Goal: Information Seeking & Learning: Find contact information

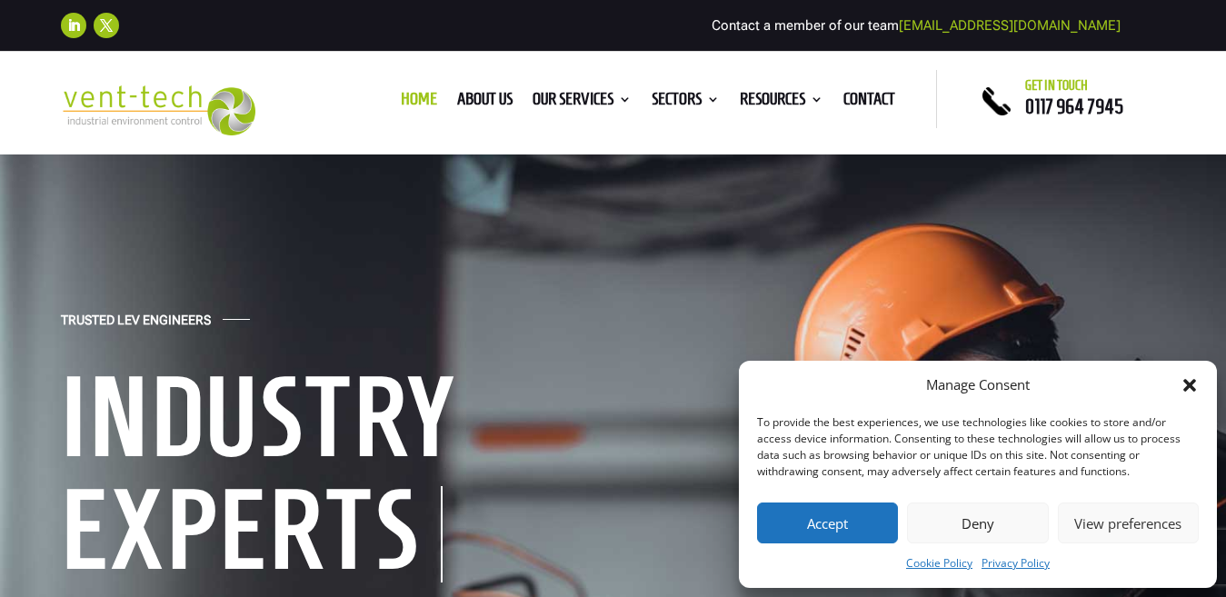
click at [1181, 385] on icon "Close dialog" at bounding box center [1190, 385] width 18 height 18
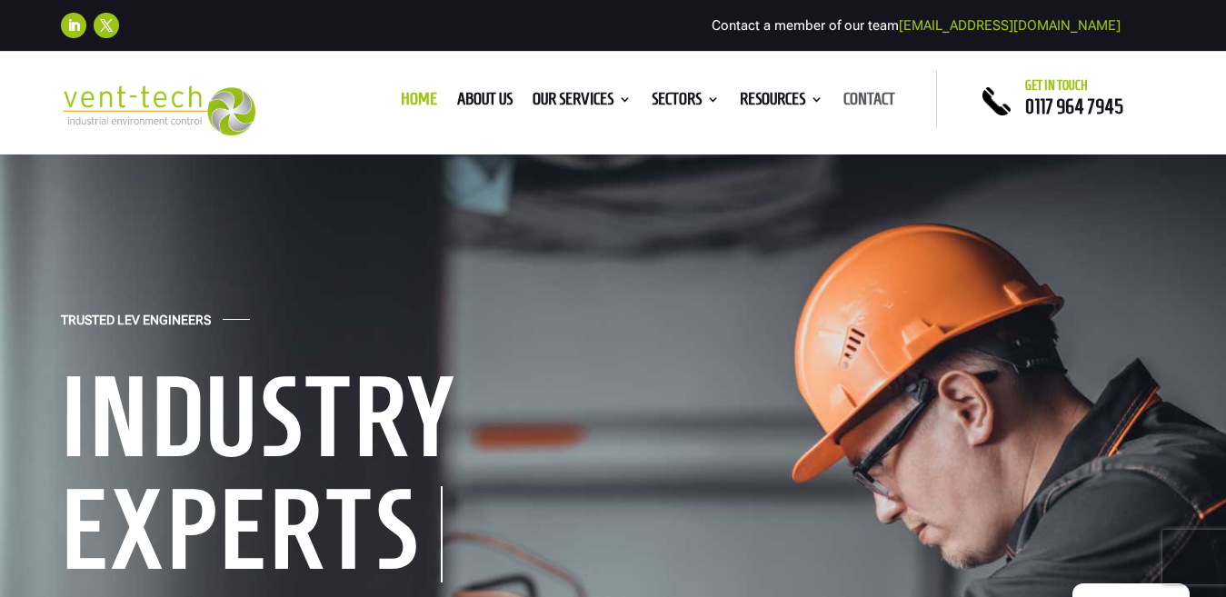
click at [861, 93] on link "Contact" at bounding box center [869, 103] width 52 height 20
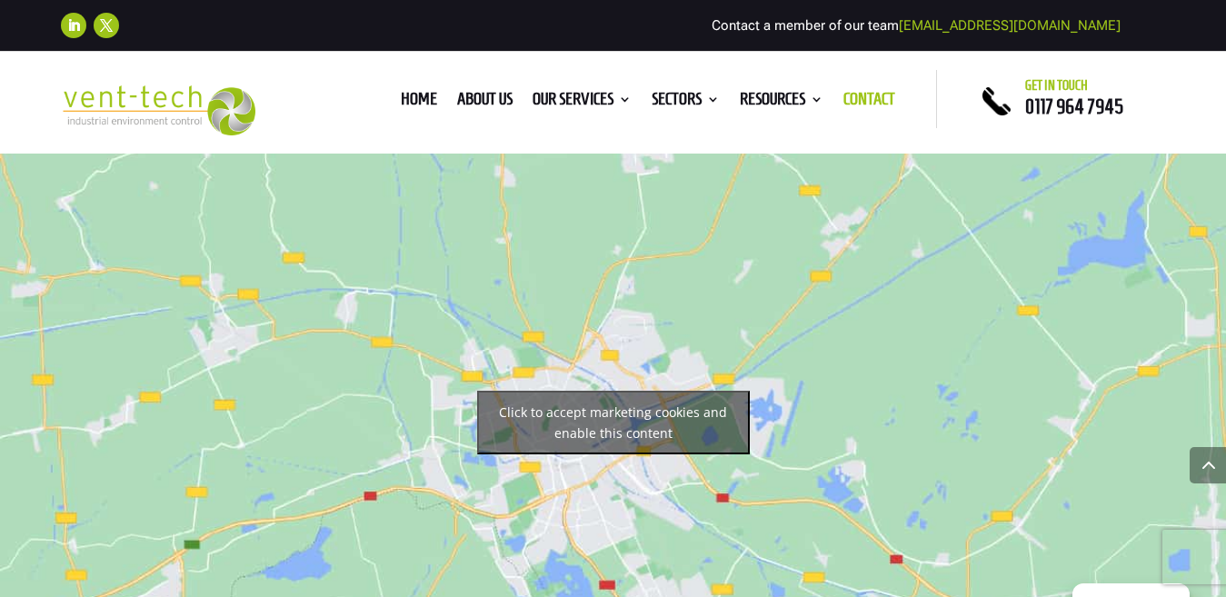
scroll to position [1000, 0]
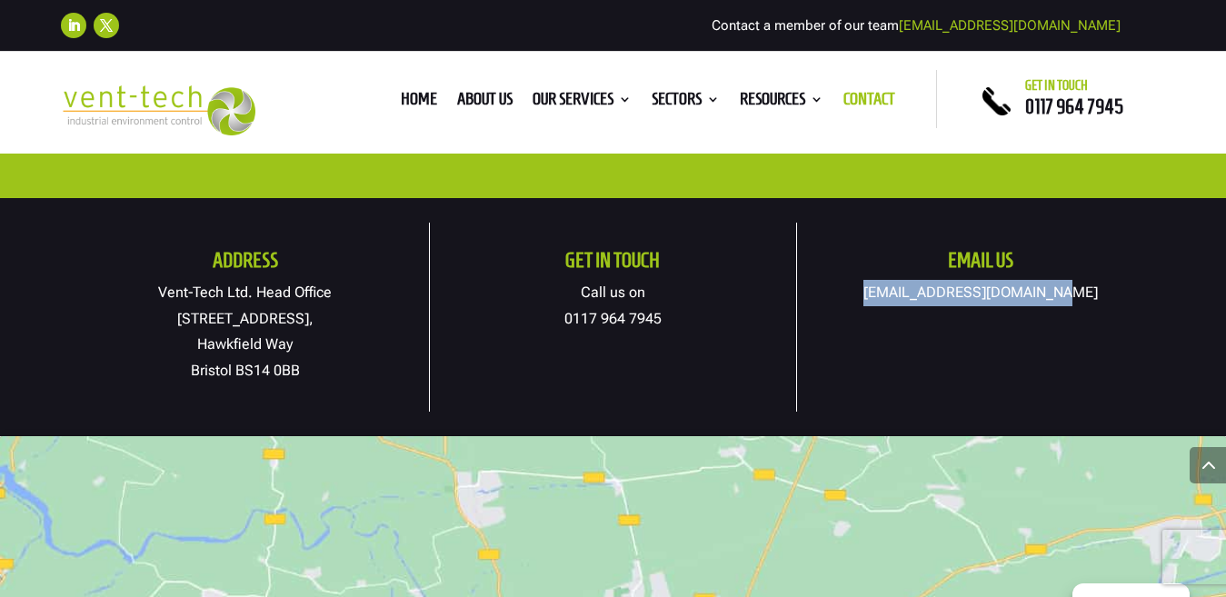
copy link "[EMAIL_ADDRESS][DOMAIN_NAME]"
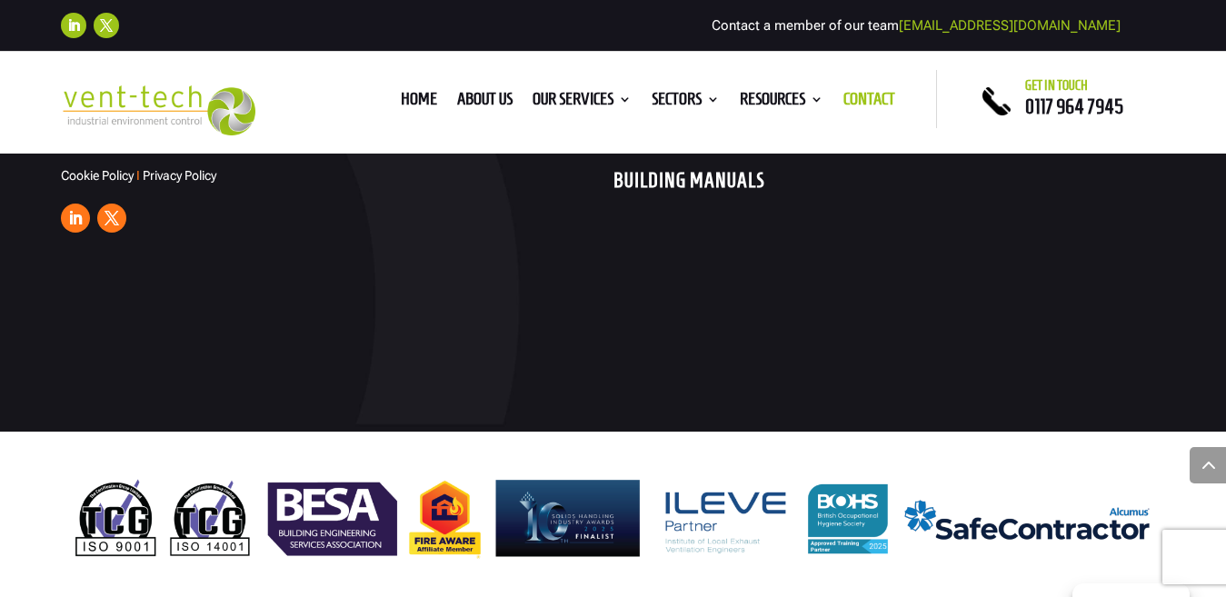
scroll to position [2932, 0]
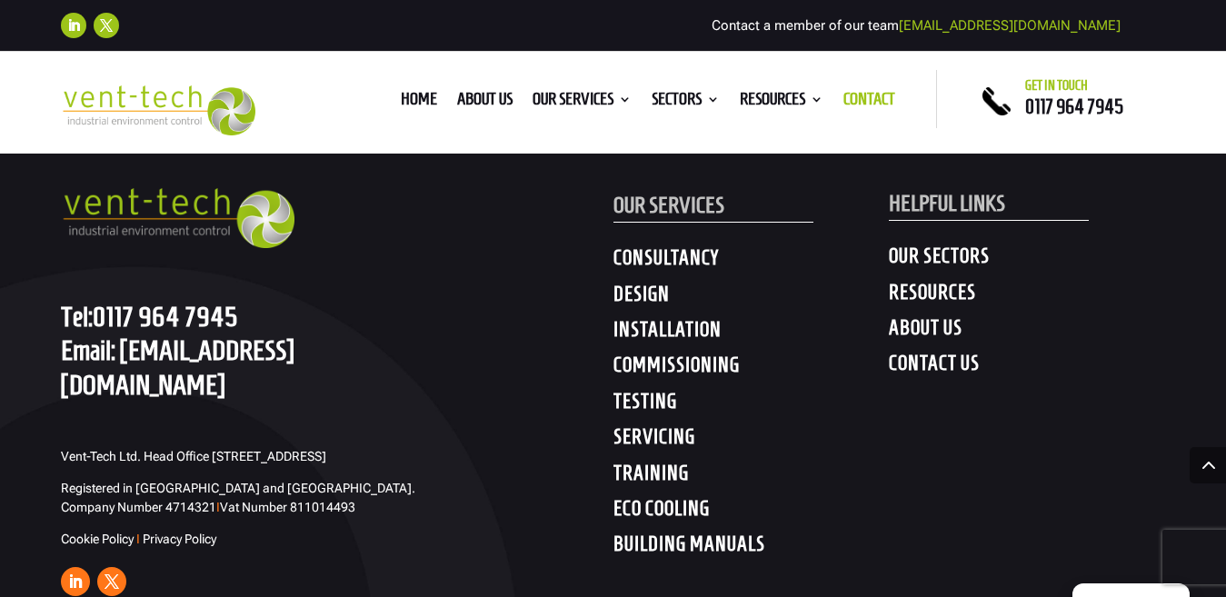
click at [933, 366] on h4 "CONTACT US" at bounding box center [1027, 367] width 276 height 33
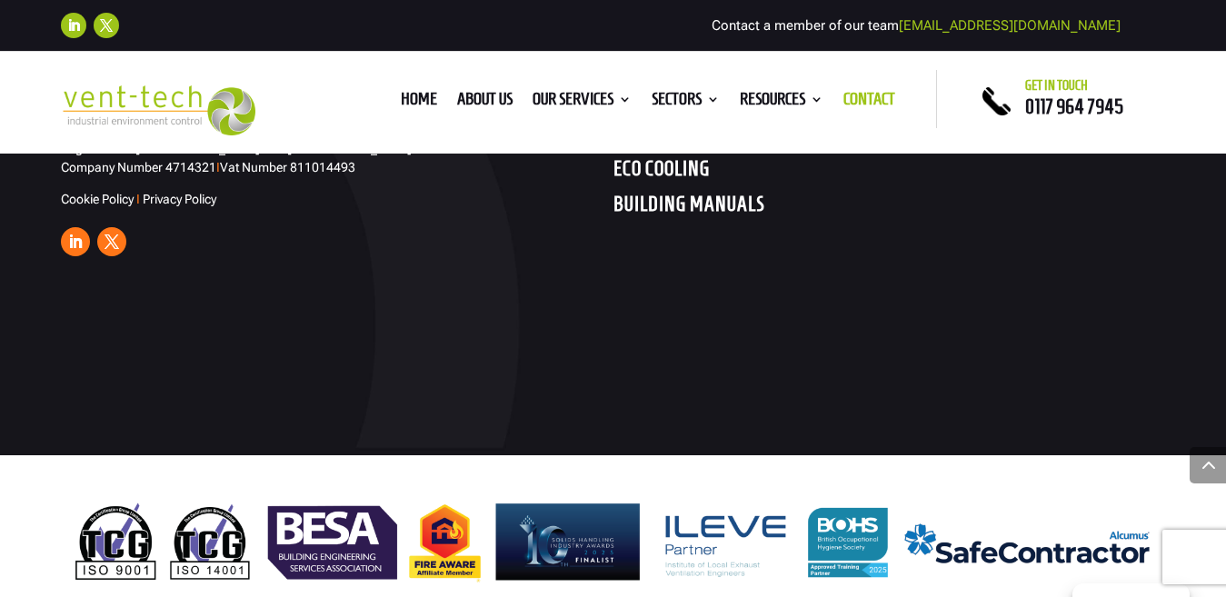
scroll to position [3296, 0]
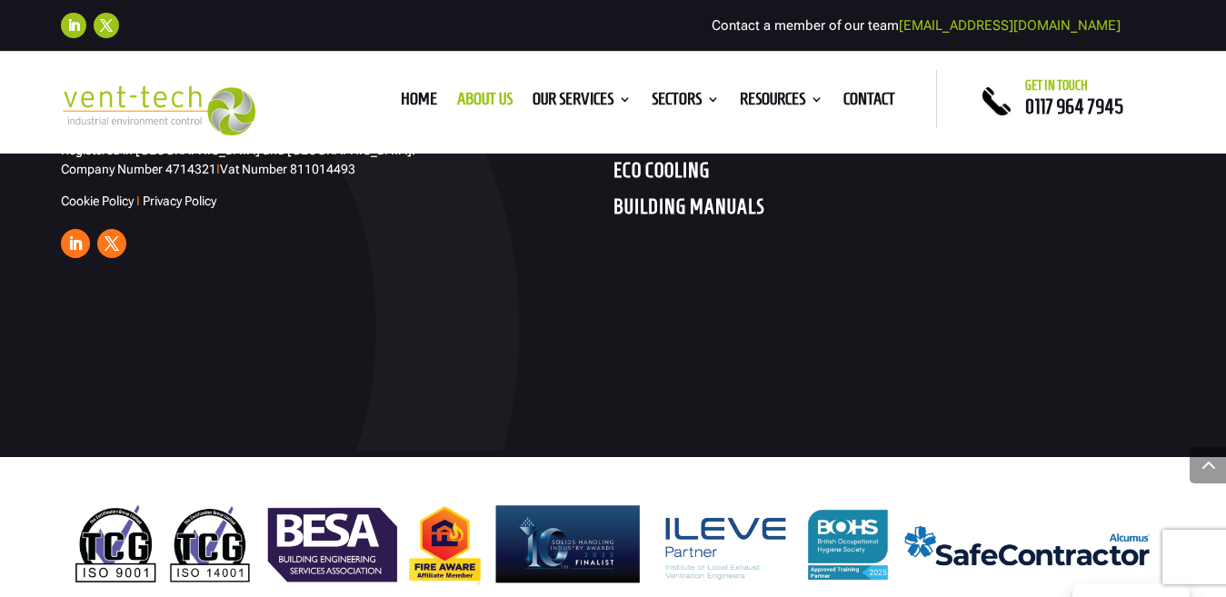
scroll to position [6054, 0]
